Goal: Check status

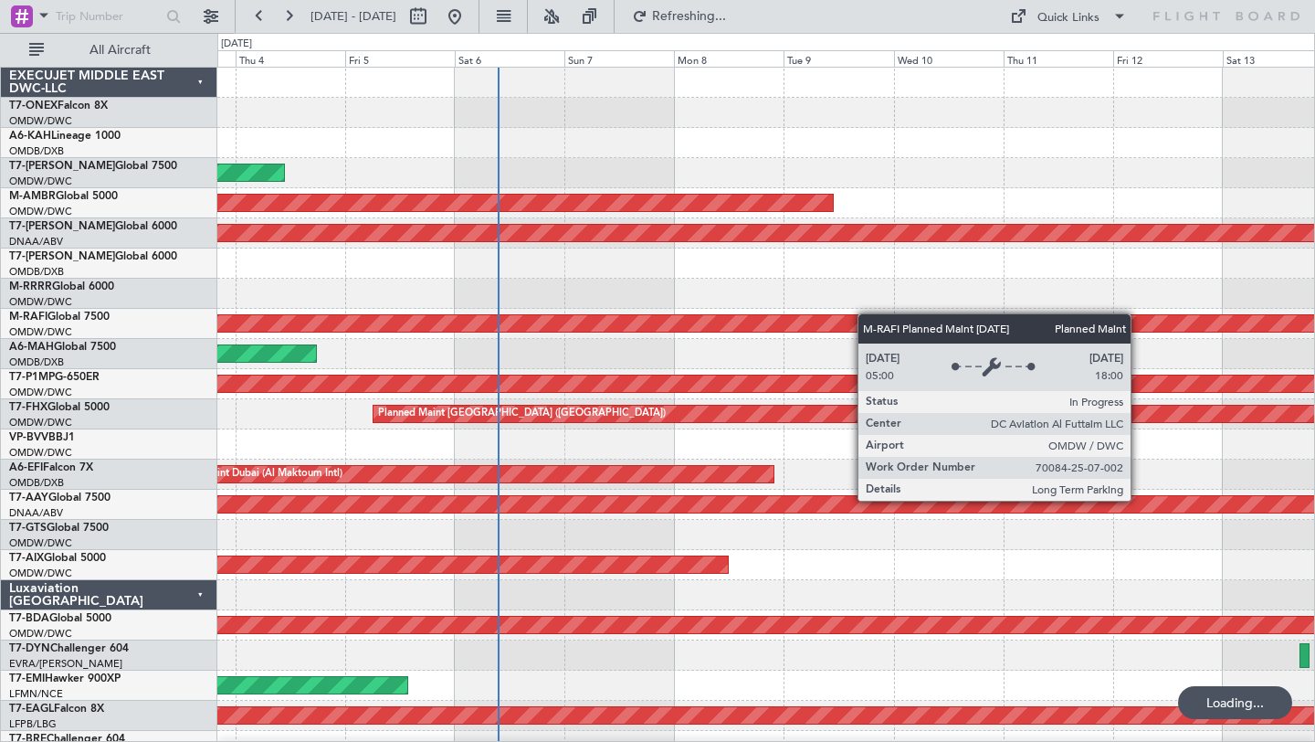
click at [851, 314] on div "Planned Maint Nurnberg Planned Maint [GEOGRAPHIC_DATA] (Al Maktoum Intl) AOG Ma…" at bounding box center [765, 640] width 1097 height 1145
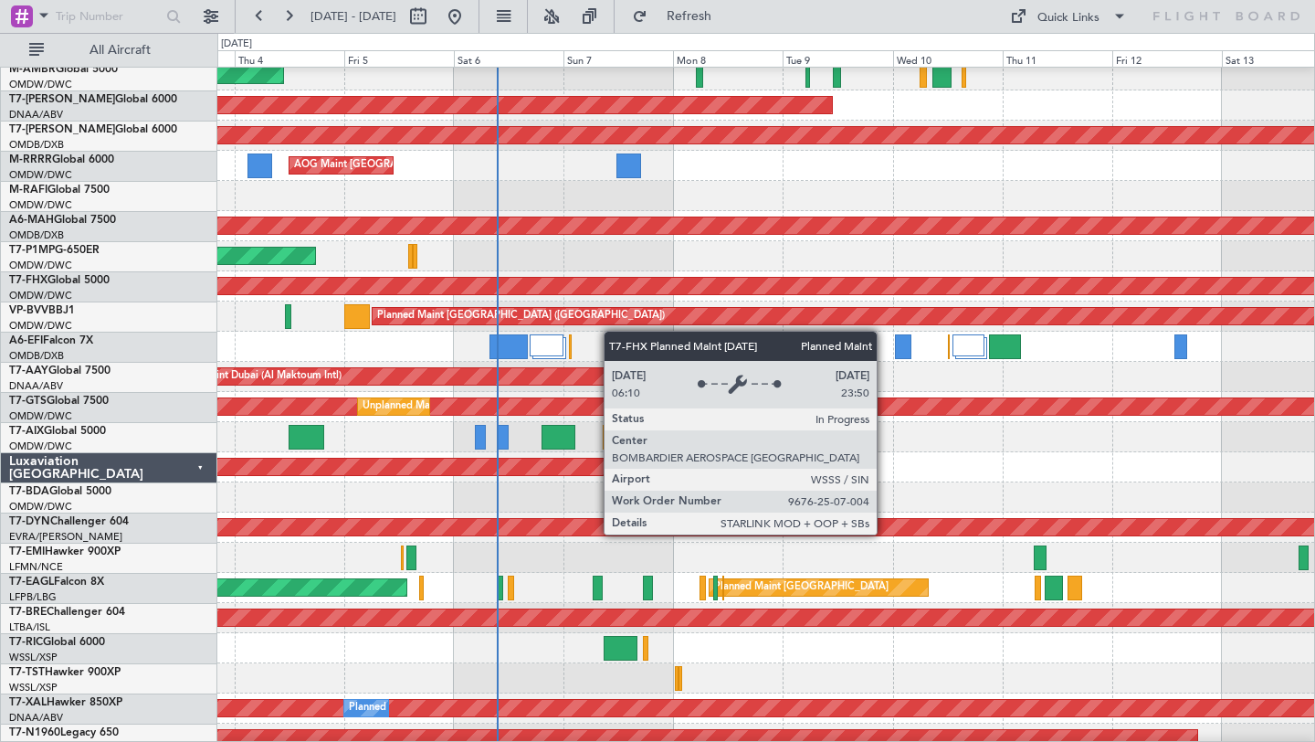
scroll to position [132, 0]
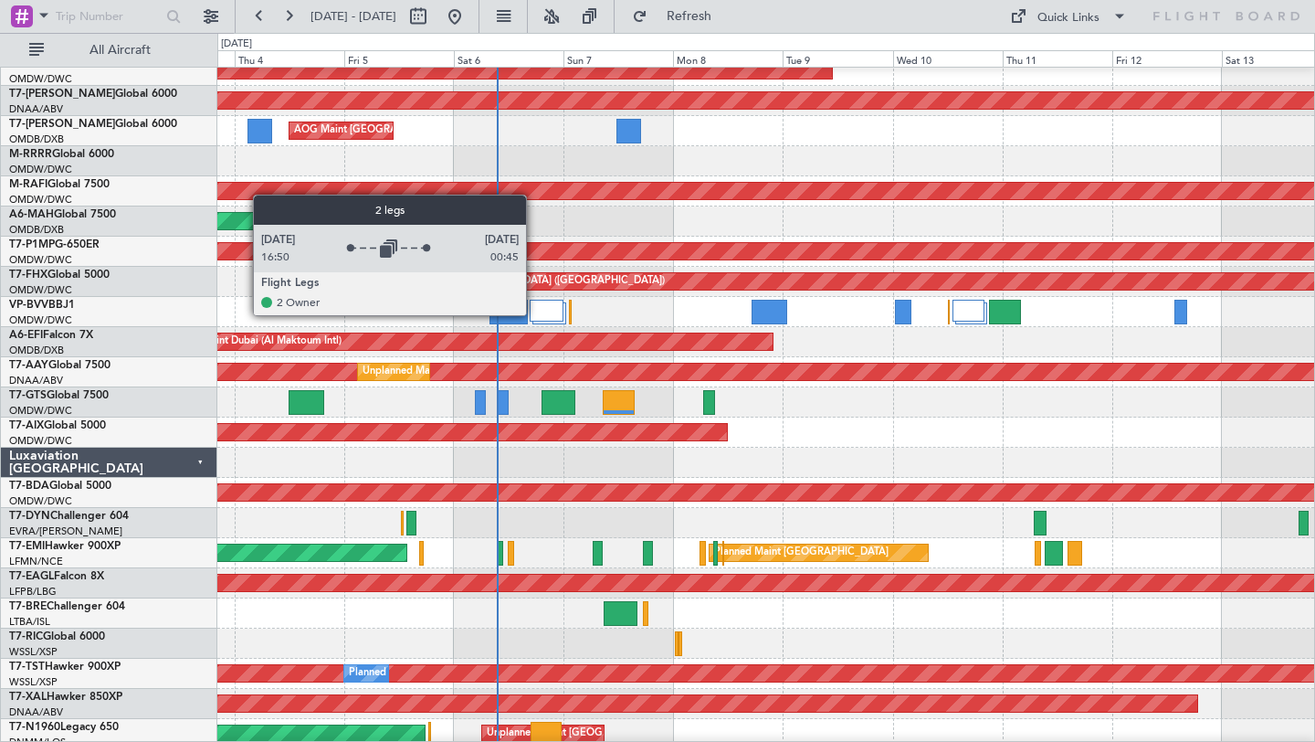
click at [542, 313] on div at bounding box center [547, 311] width 34 height 22
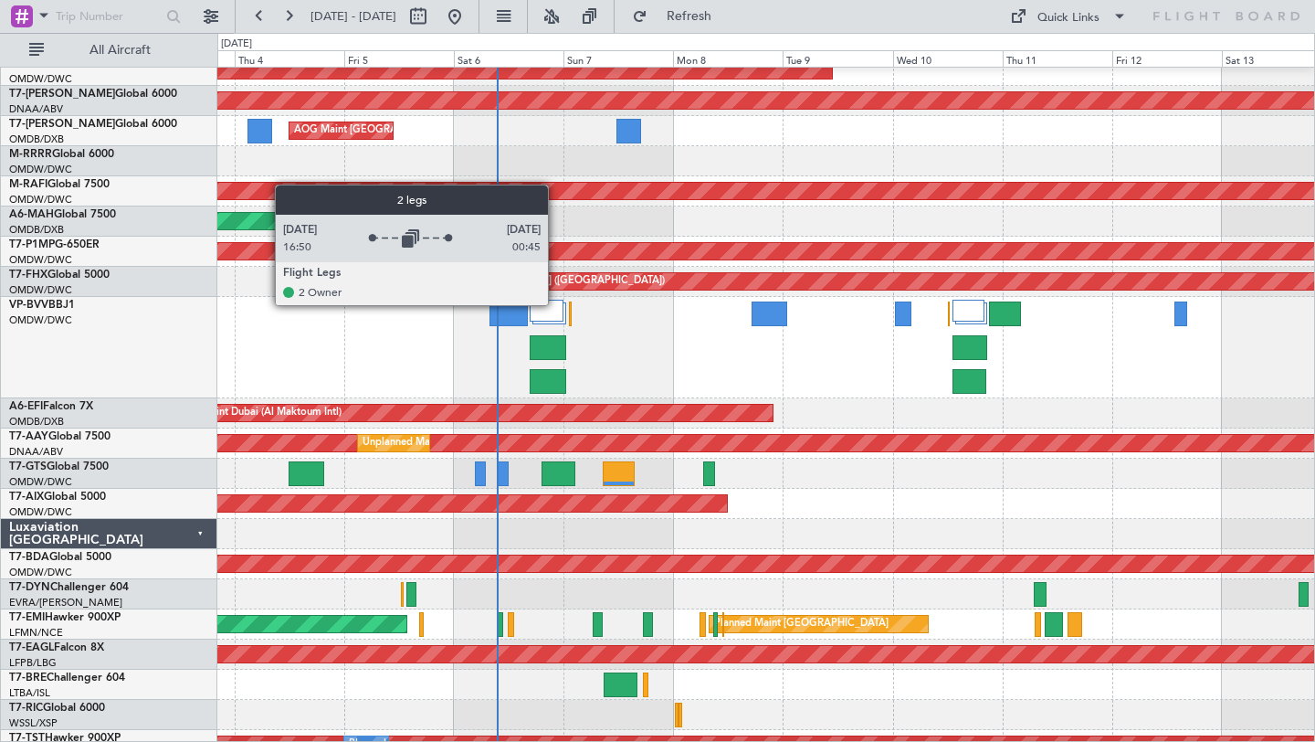
click at [556, 304] on div at bounding box center [547, 311] width 34 height 22
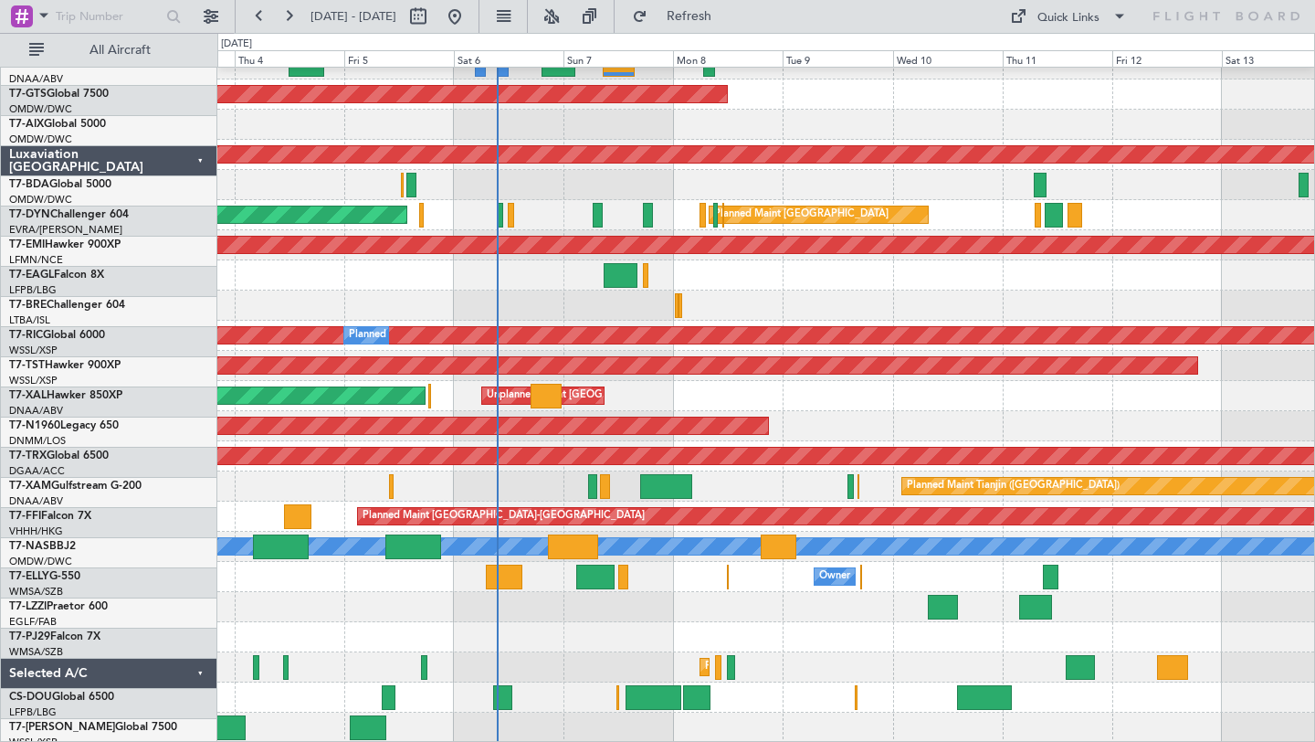
scroll to position [470, 0]
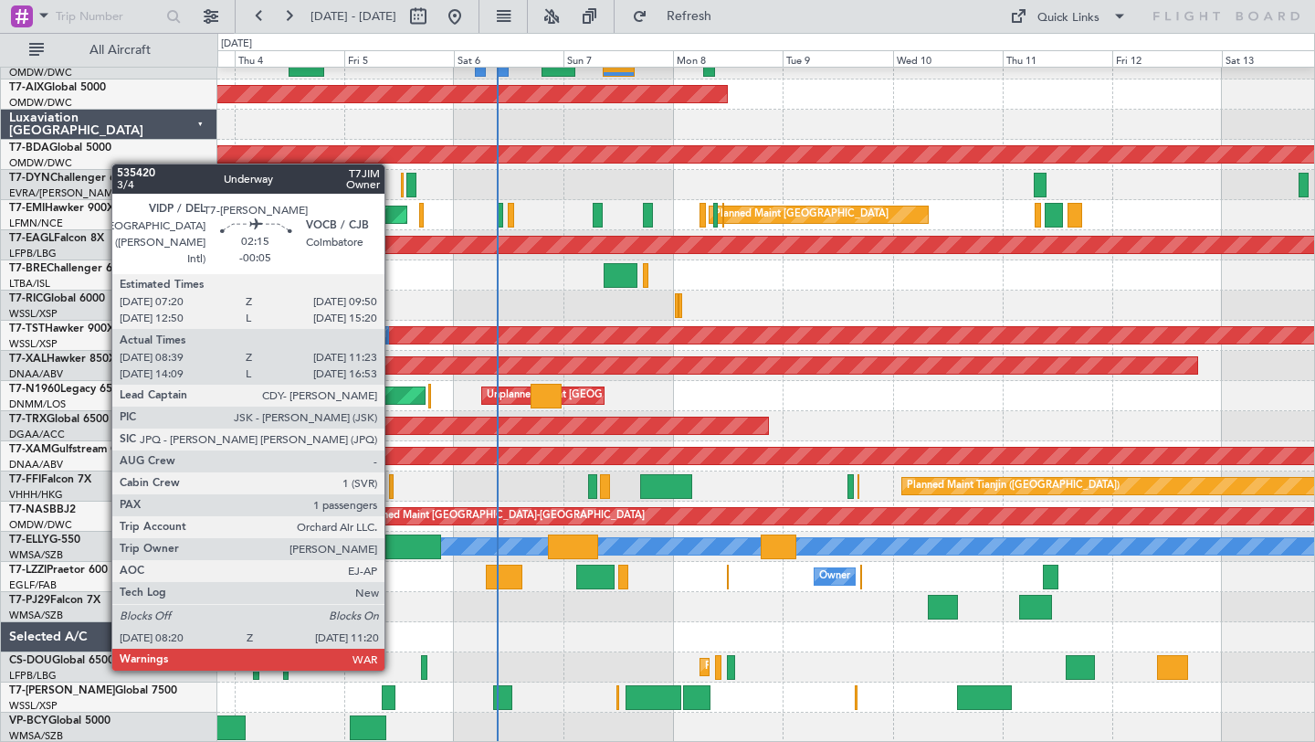
click at [393, 701] on div at bounding box center [389, 697] width 15 height 25
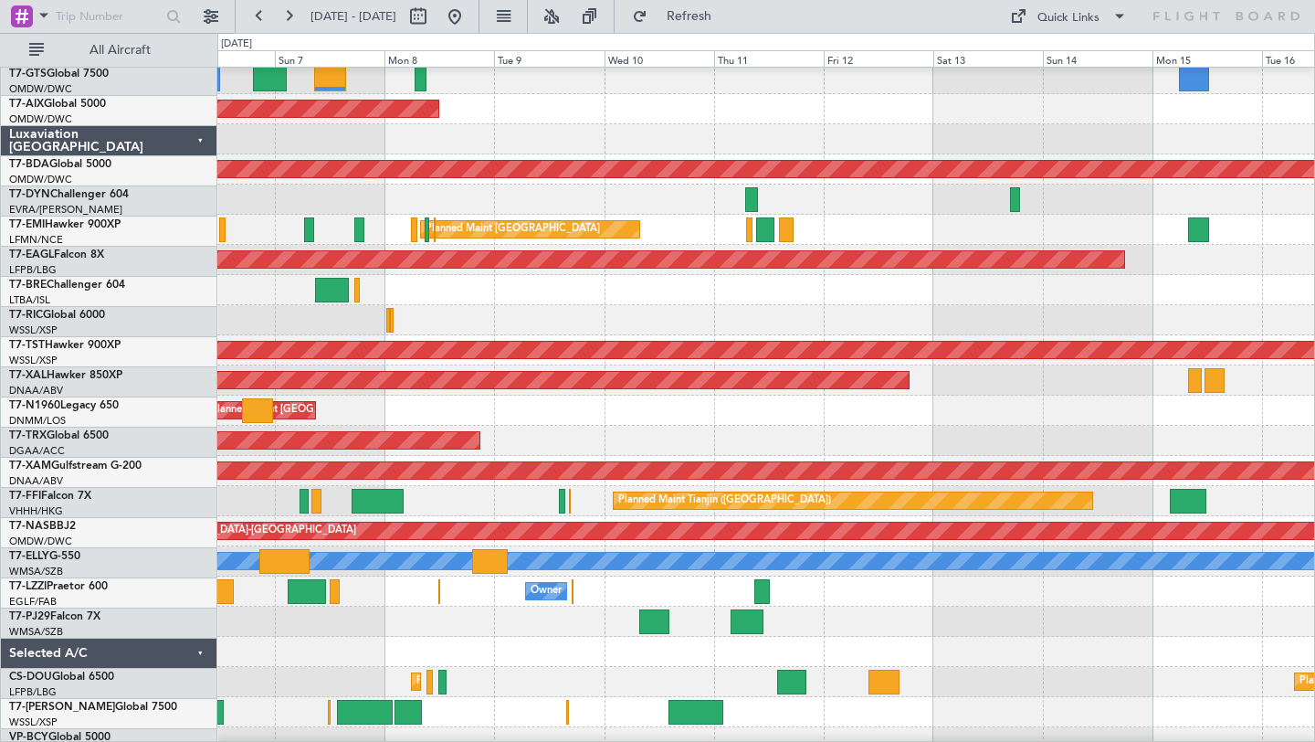
scroll to position [453, 0]
click at [836, 648] on div at bounding box center [765, 652] width 1097 height 30
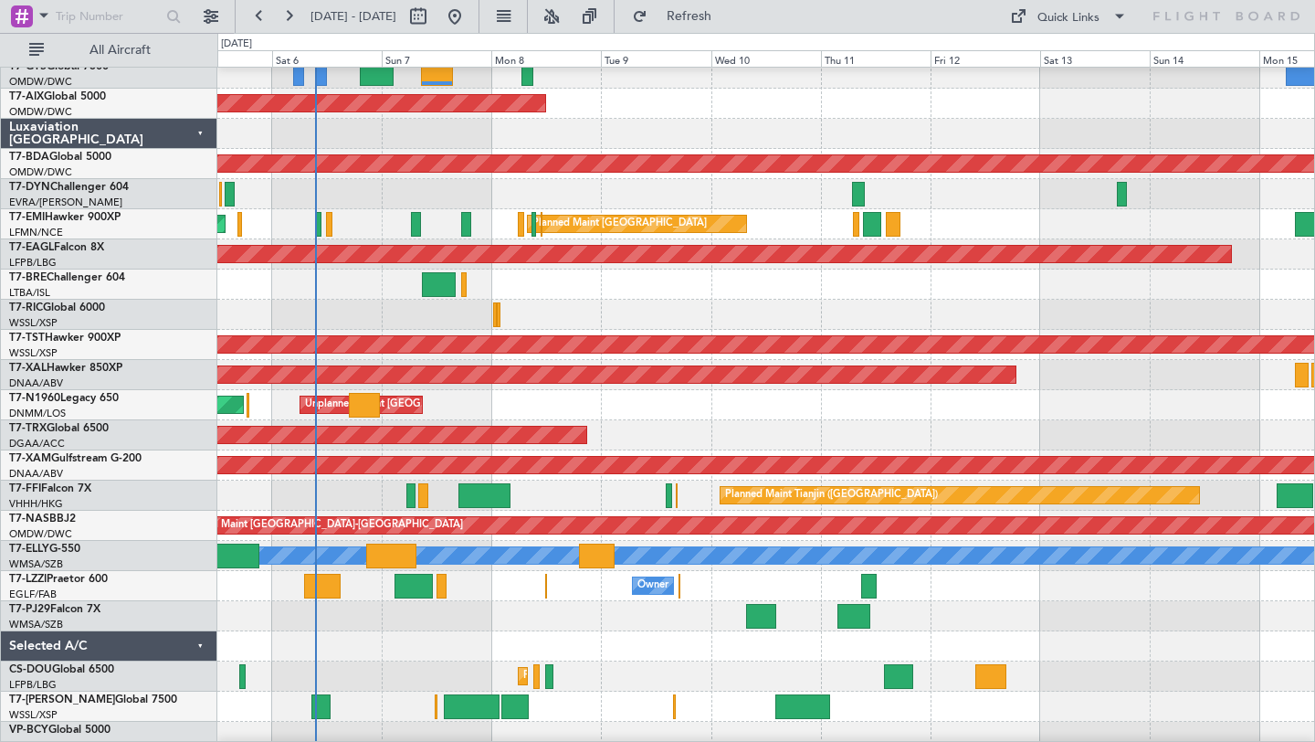
click at [624, 626] on div at bounding box center [765, 616] width 1097 height 30
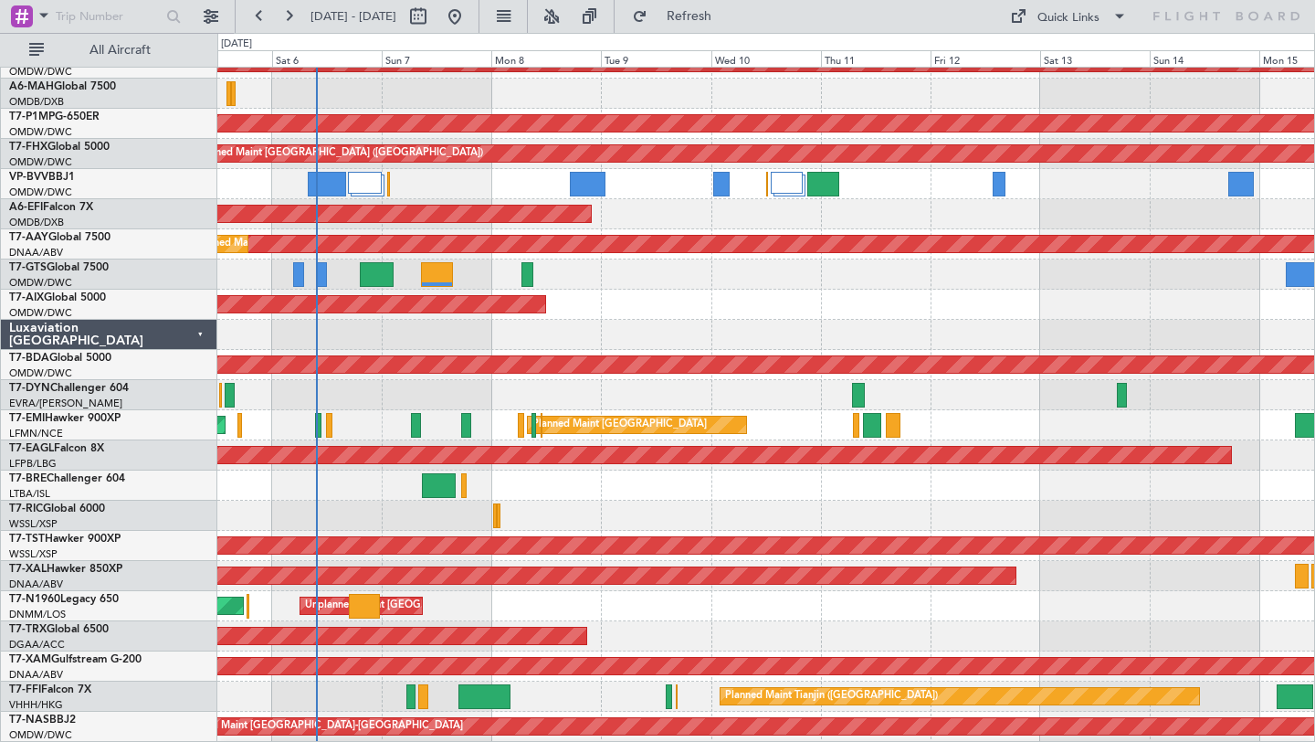
scroll to position [261, 0]
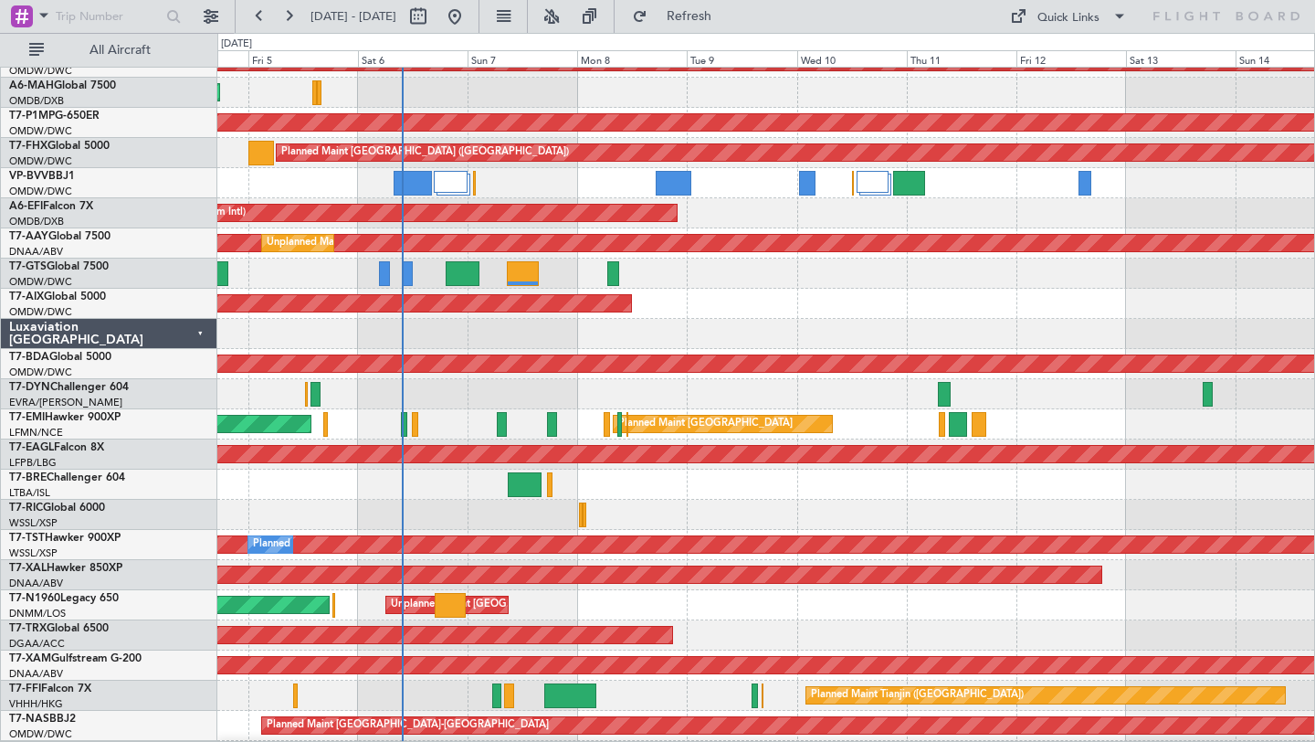
click at [615, 491] on div at bounding box center [765, 484] width 1097 height 30
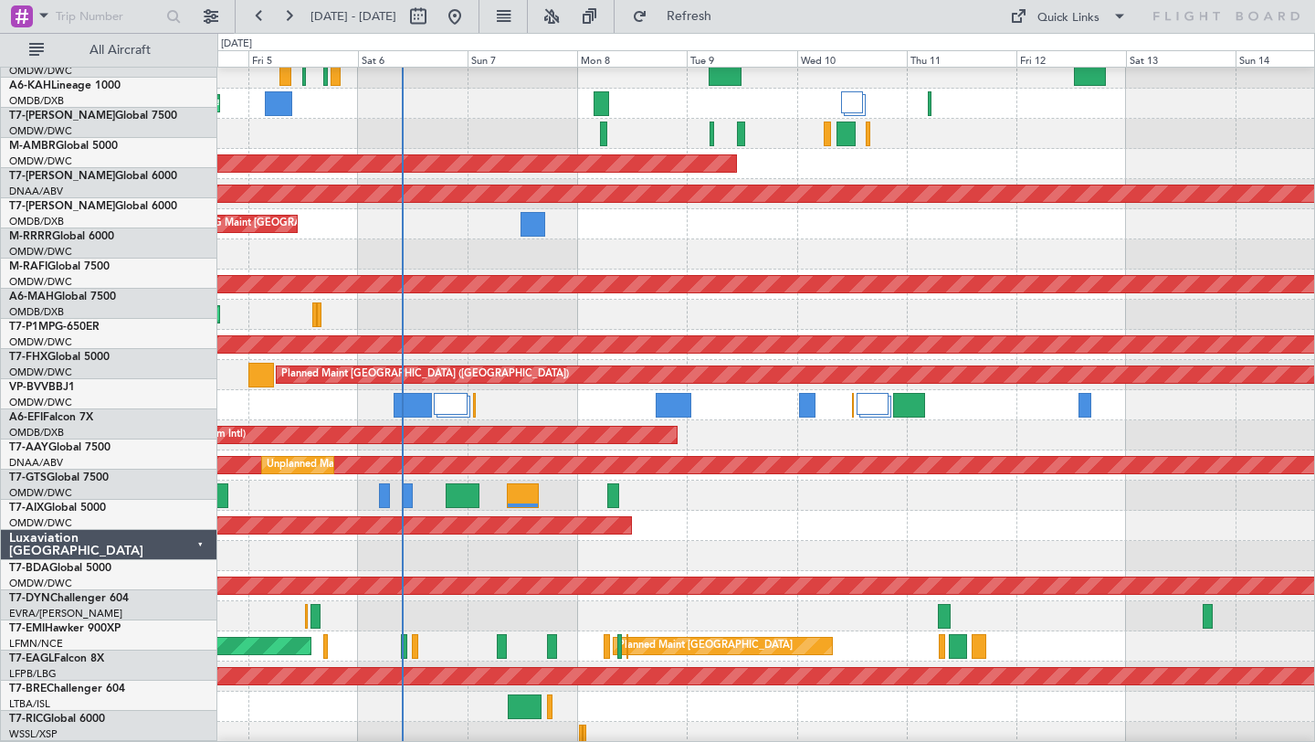
scroll to position [0, 0]
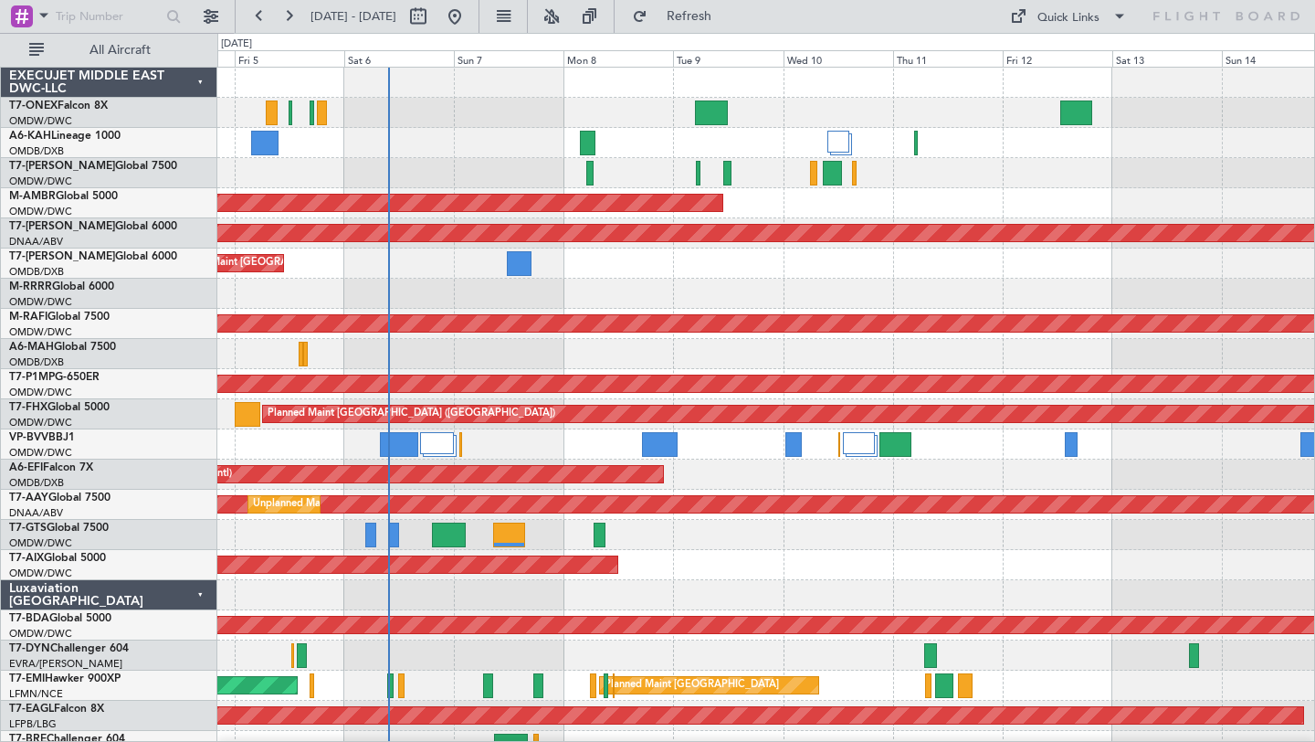
click at [713, 474] on div "Planned Maint Dubai (Al Maktoum Intl)" at bounding box center [765, 474] width 1097 height 30
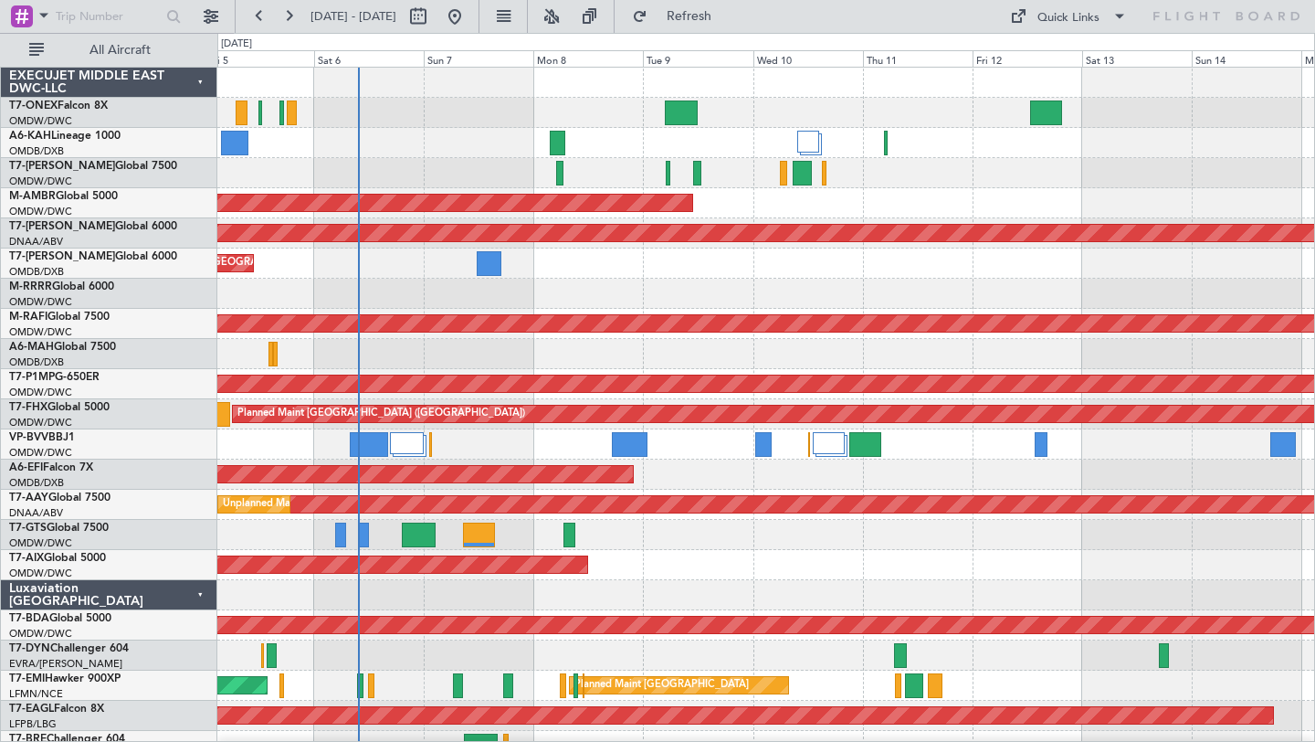
scroll to position [1, 0]
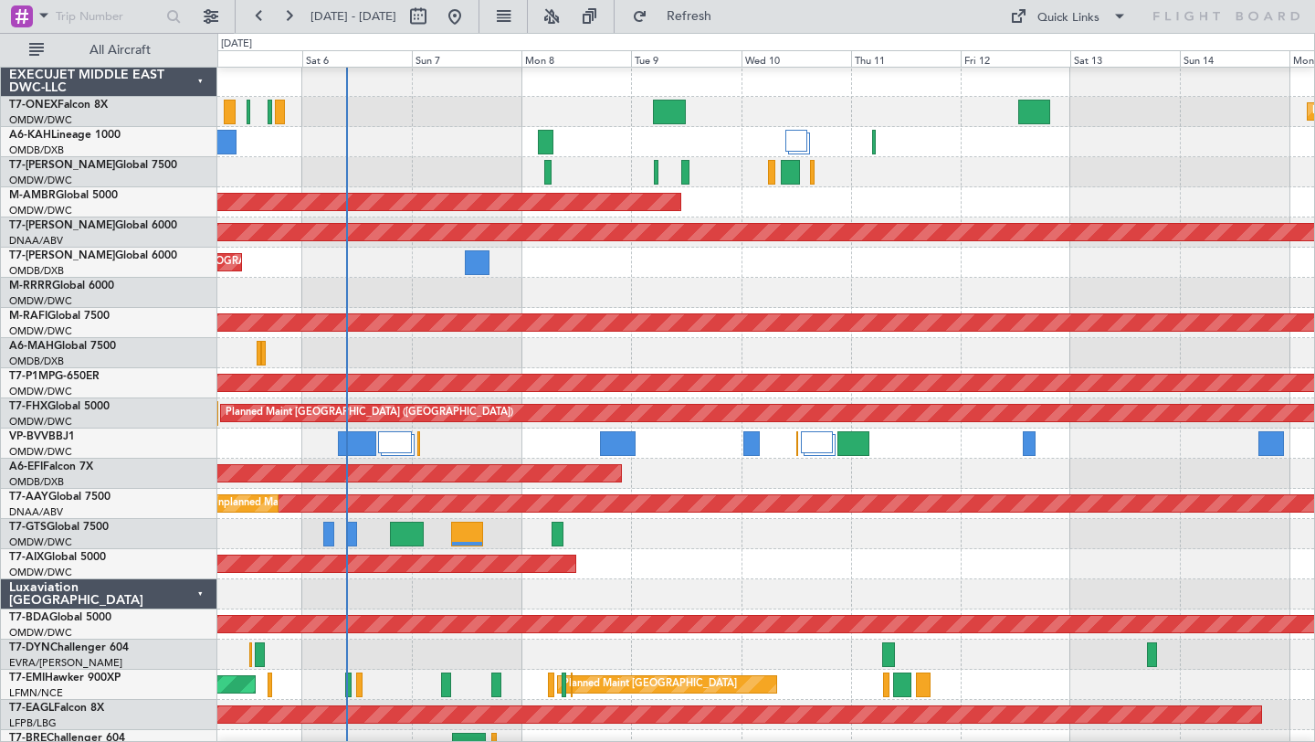
click at [732, 221] on div "Unplanned Maint [GEOGRAPHIC_DATA] (Al Maktoum Intl)" at bounding box center [765, 232] width 1097 height 30
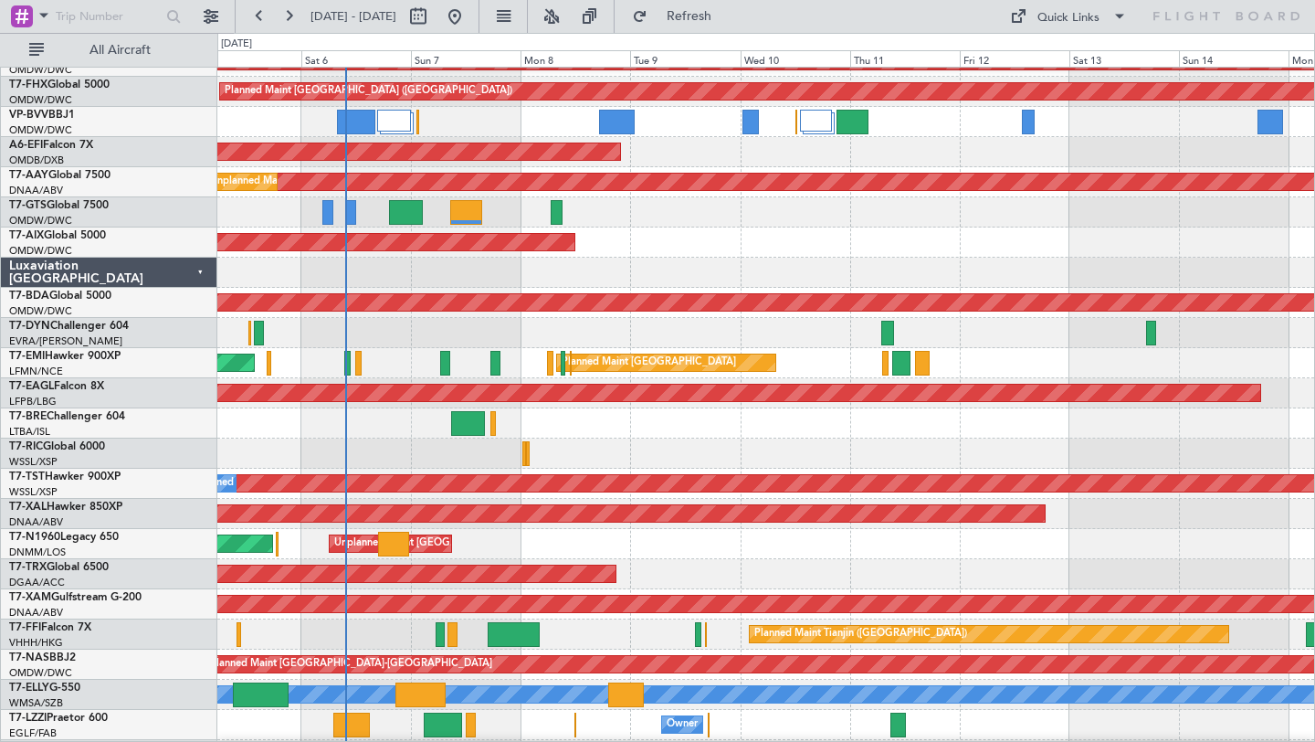
scroll to position [470, 0]
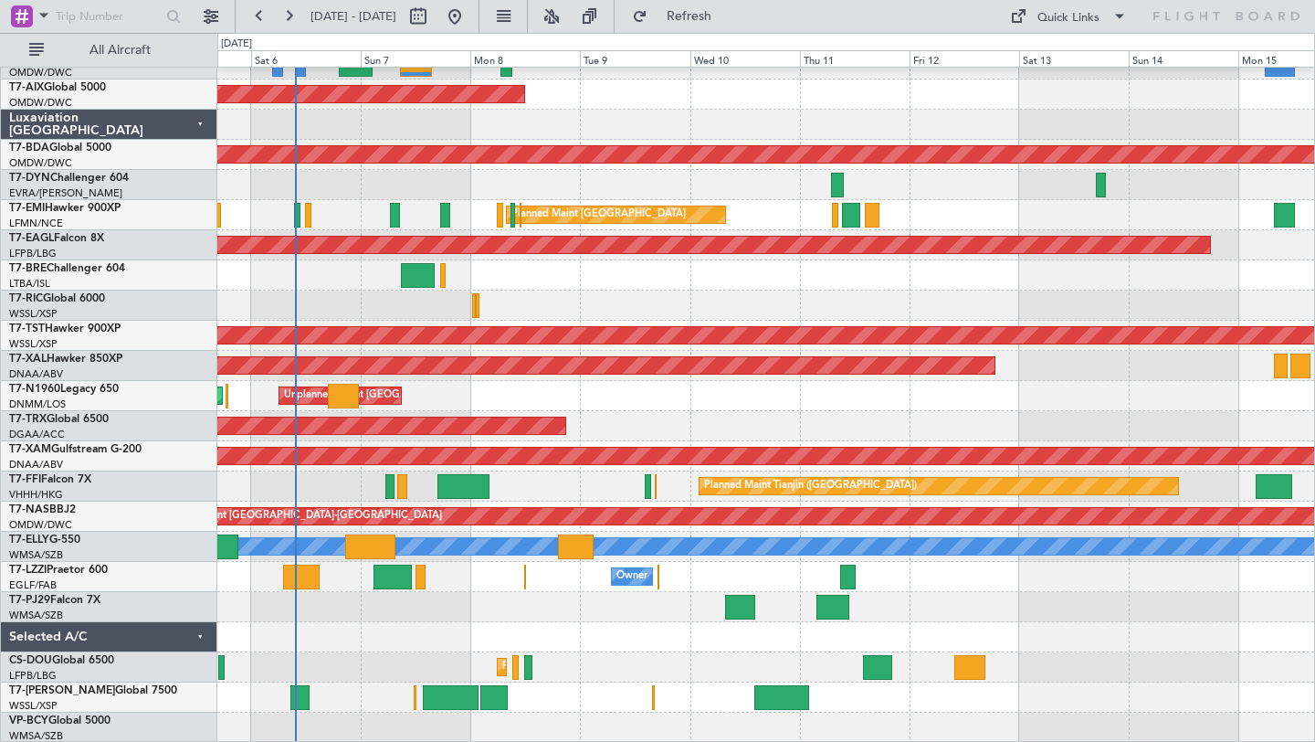
click at [994, 606] on div at bounding box center [765, 607] width 1097 height 30
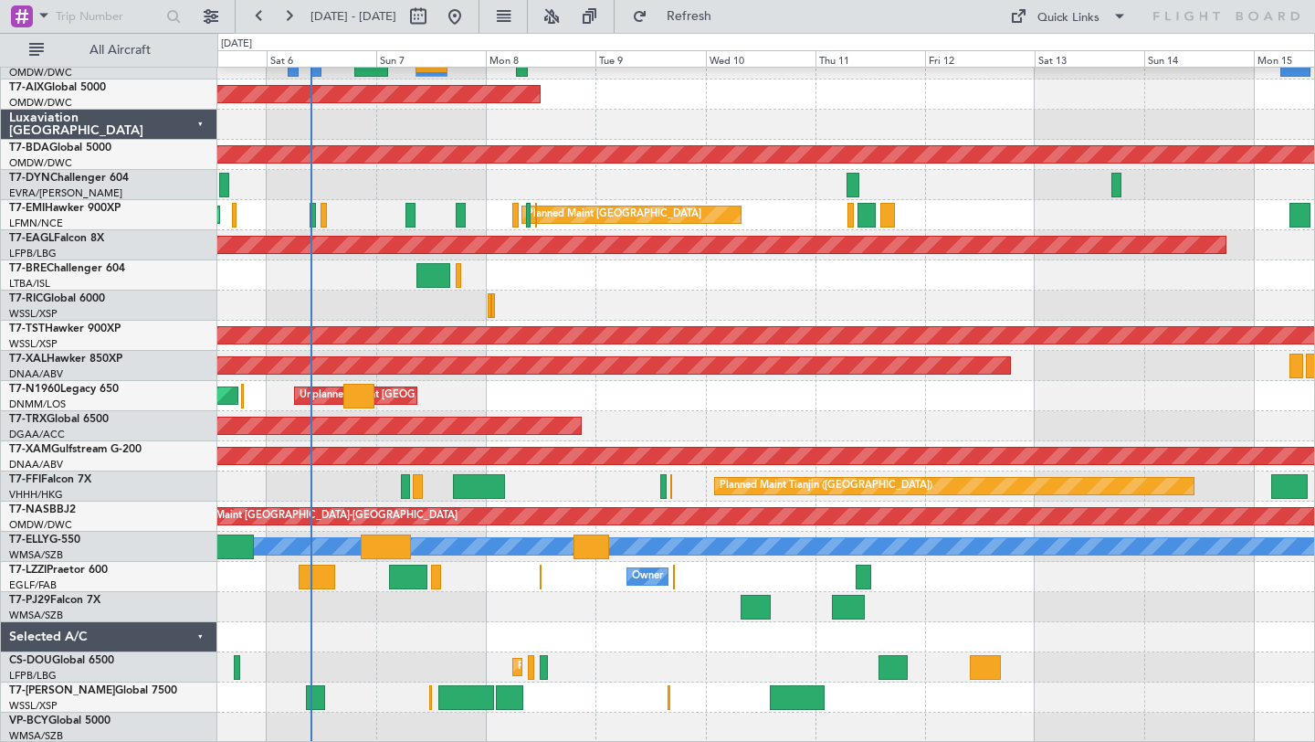
click at [594, 633] on div at bounding box center [765, 637] width 1097 height 30
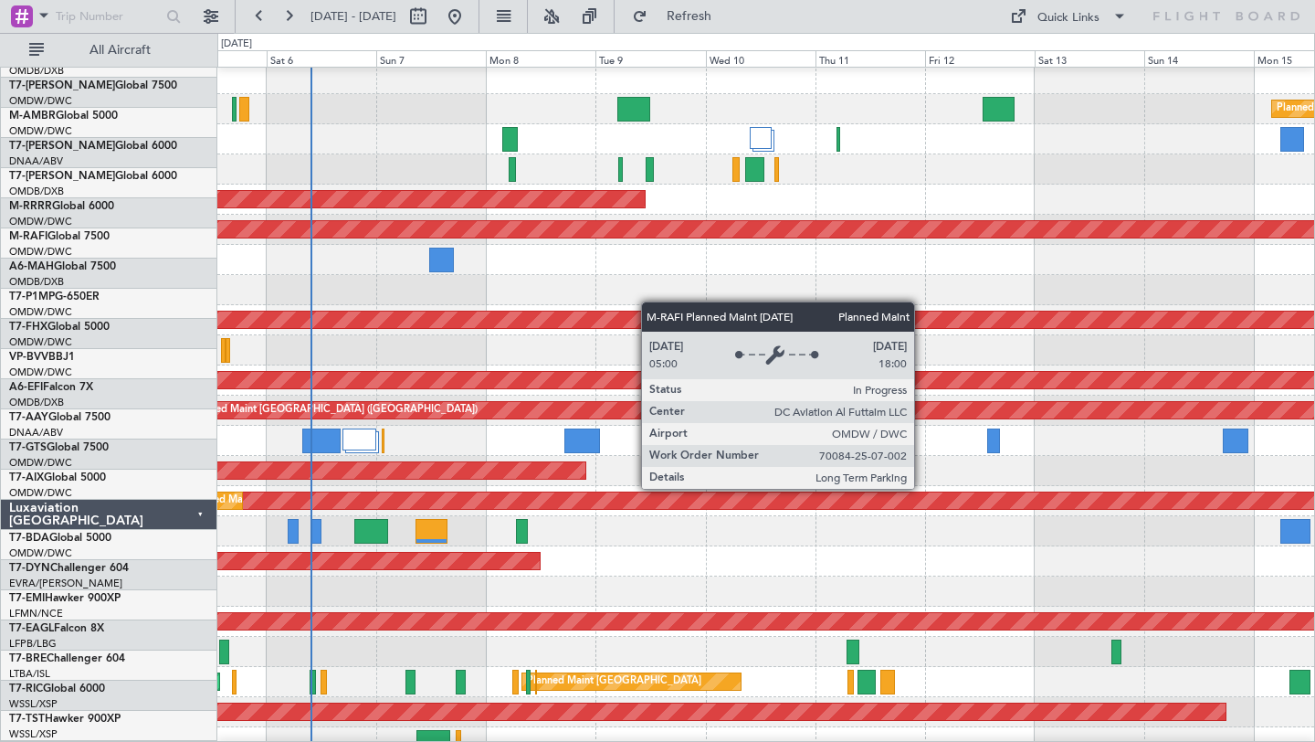
scroll to position [0, 0]
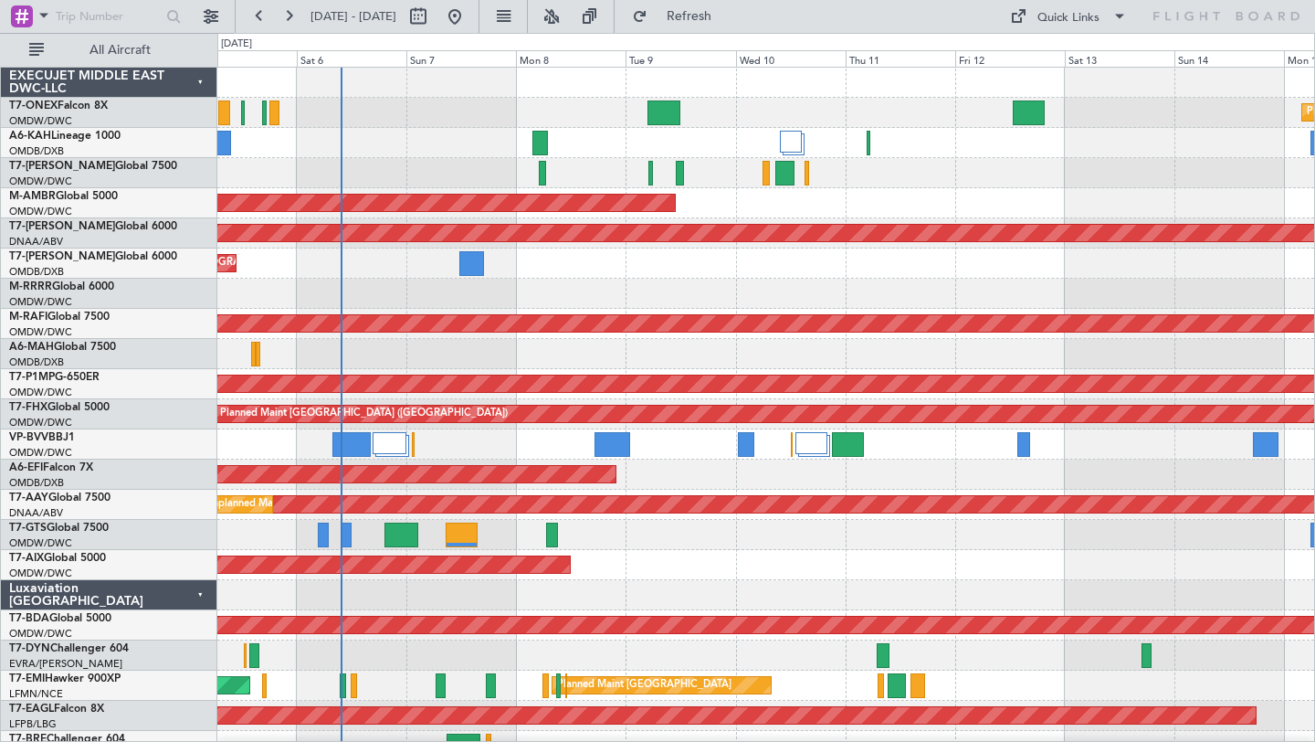
click at [854, 283] on div at bounding box center [765, 294] width 1097 height 30
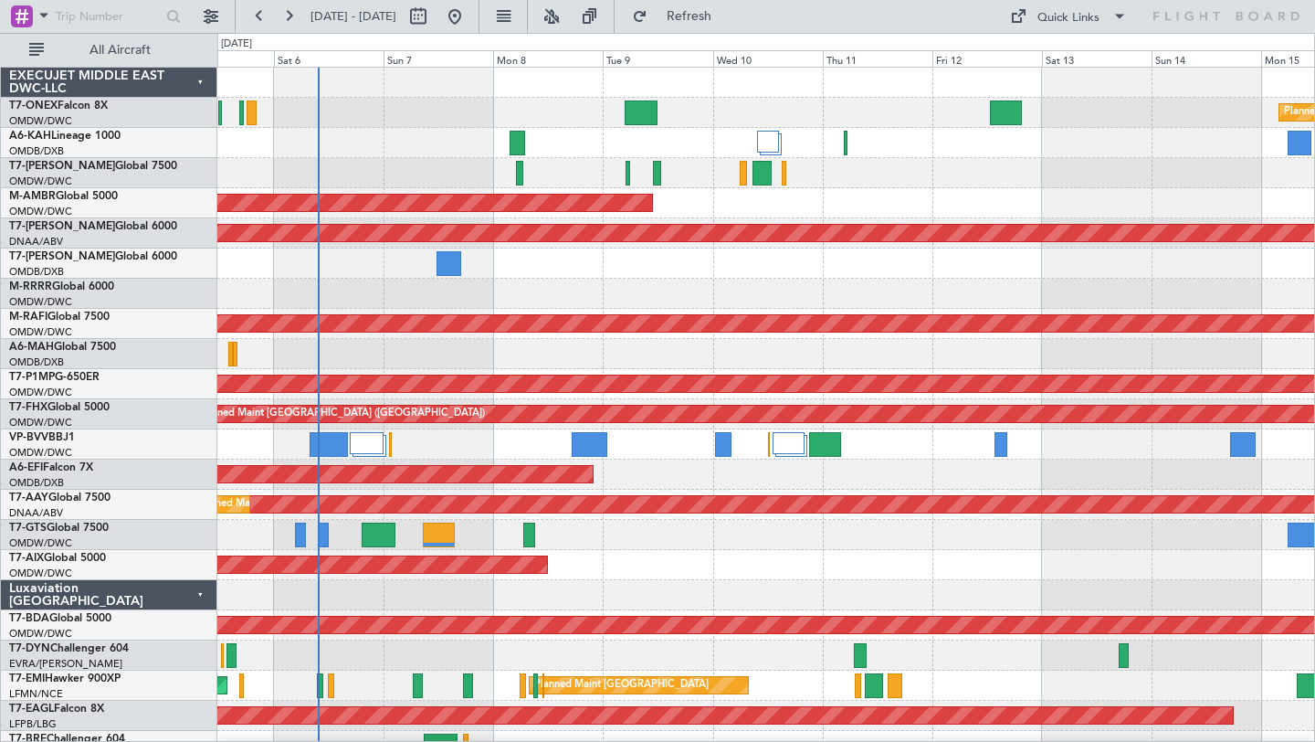
click at [938, 269] on div "AOG Maint [GEOGRAPHIC_DATA] (Dubai Intl)" at bounding box center [765, 263] width 1097 height 30
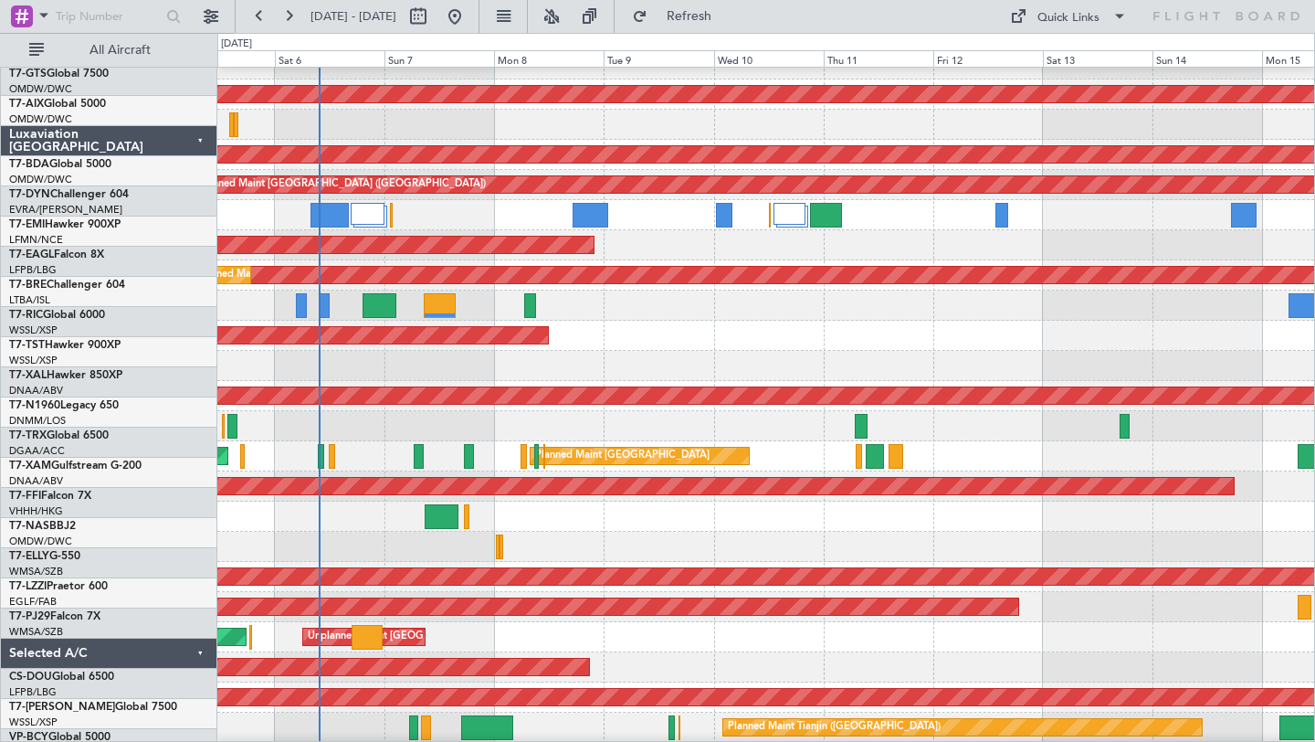
scroll to position [470, 0]
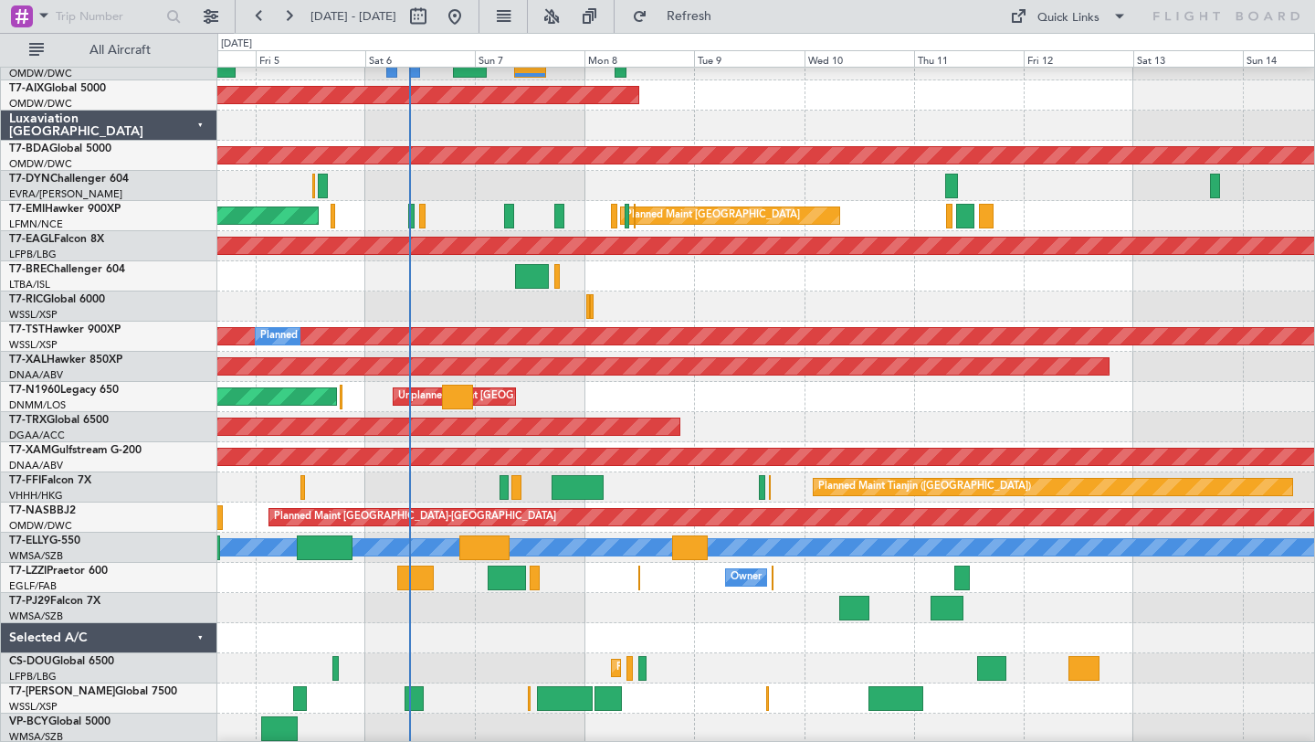
click at [743, 395] on div "Planned Maint [GEOGRAPHIC_DATA] ([GEOGRAPHIC_DATA]) Unplanned Maint [GEOGRAPHIC…" at bounding box center [765, 397] width 1097 height 30
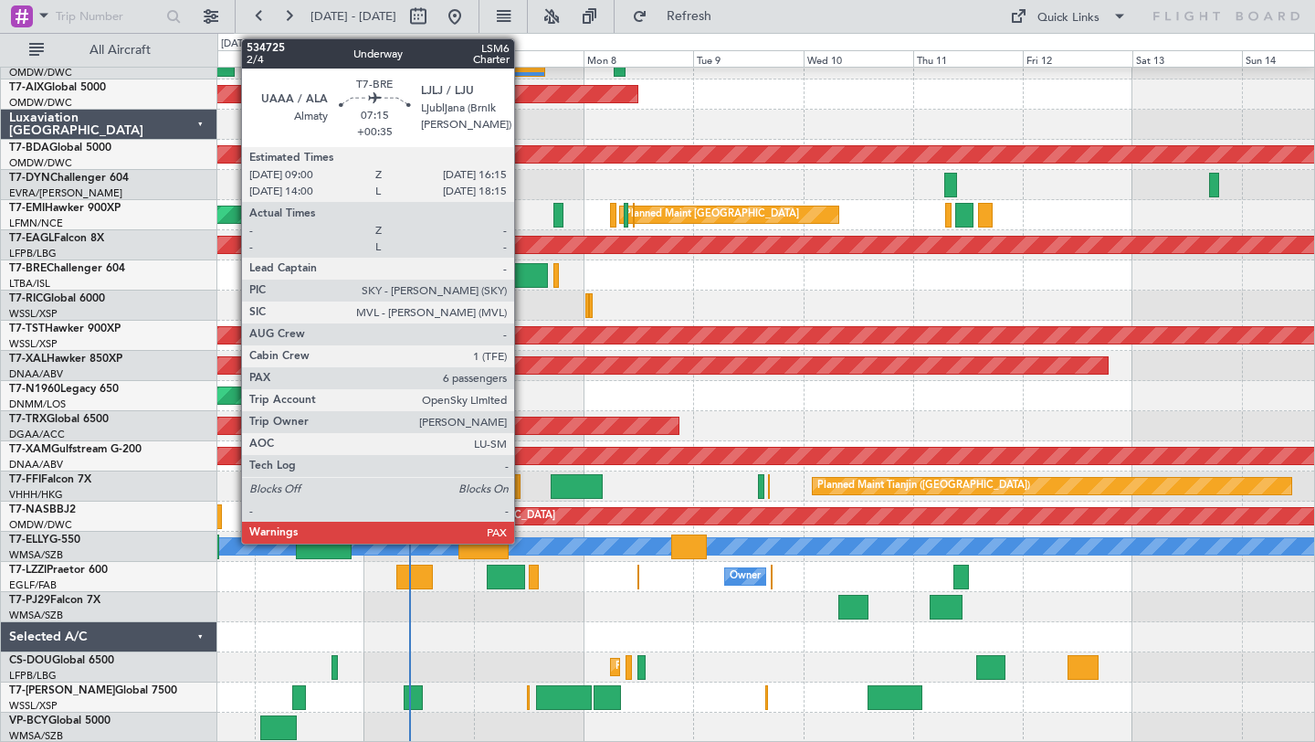
click at [522, 281] on div at bounding box center [531, 275] width 34 height 25
